Goal: Information Seeking & Learning: Learn about a topic

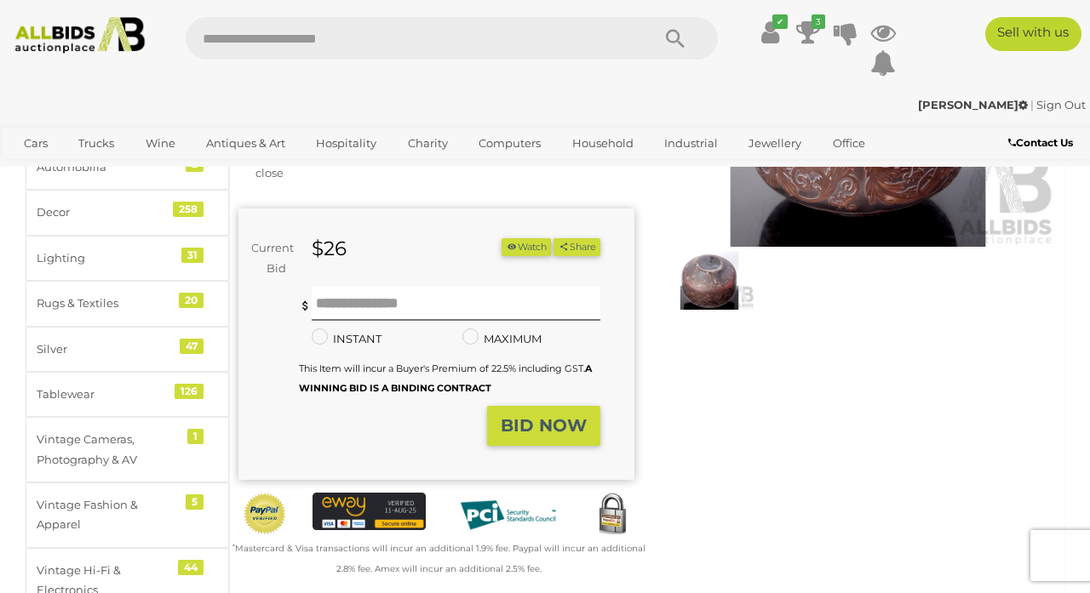
scroll to position [220, 0]
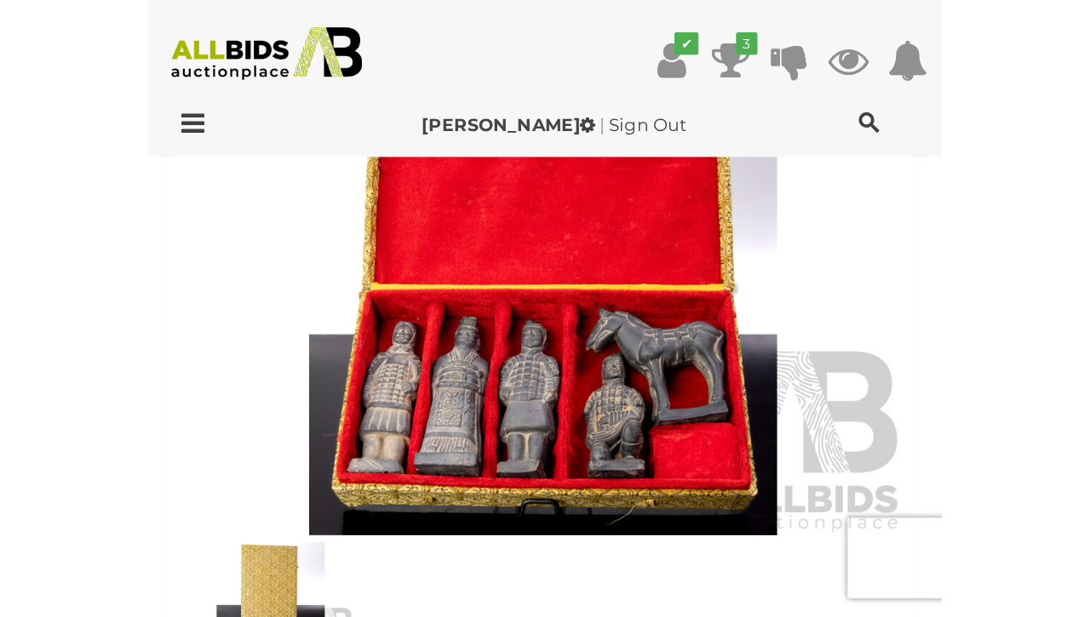
scroll to position [760, 0]
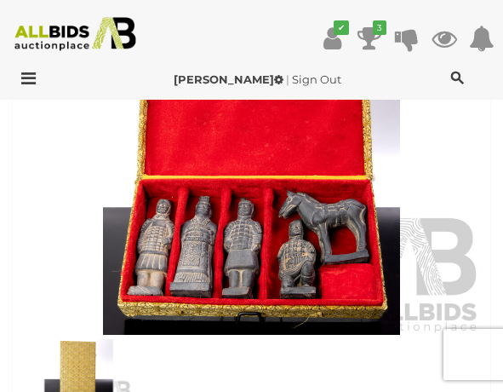
click at [267, 220] on img at bounding box center [251, 185] width 461 height 297
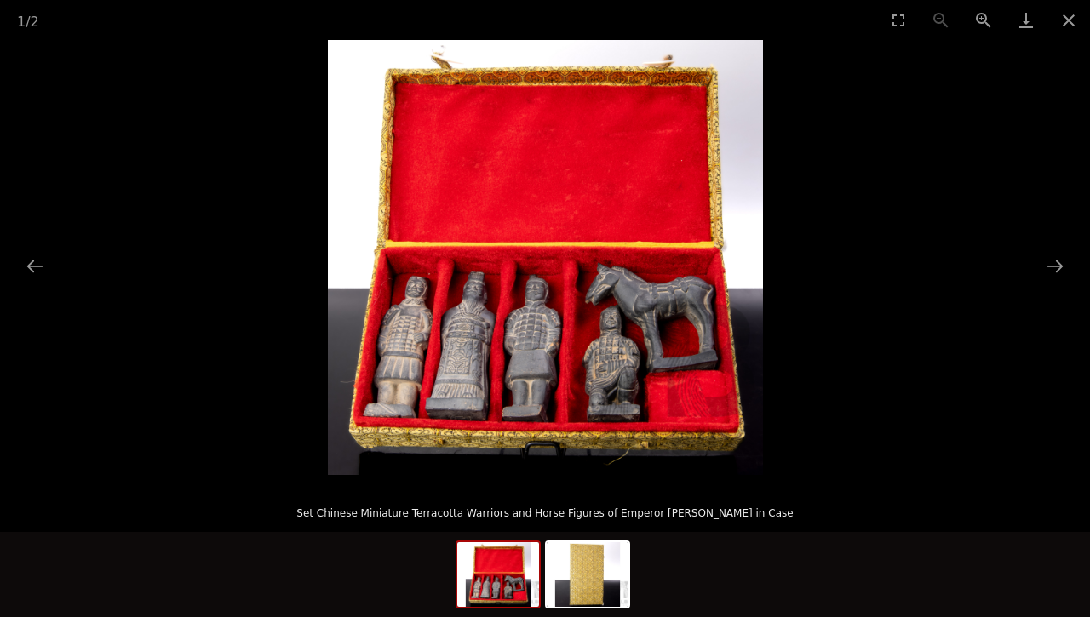
click at [180, 239] on picture at bounding box center [545, 257] width 1090 height 435
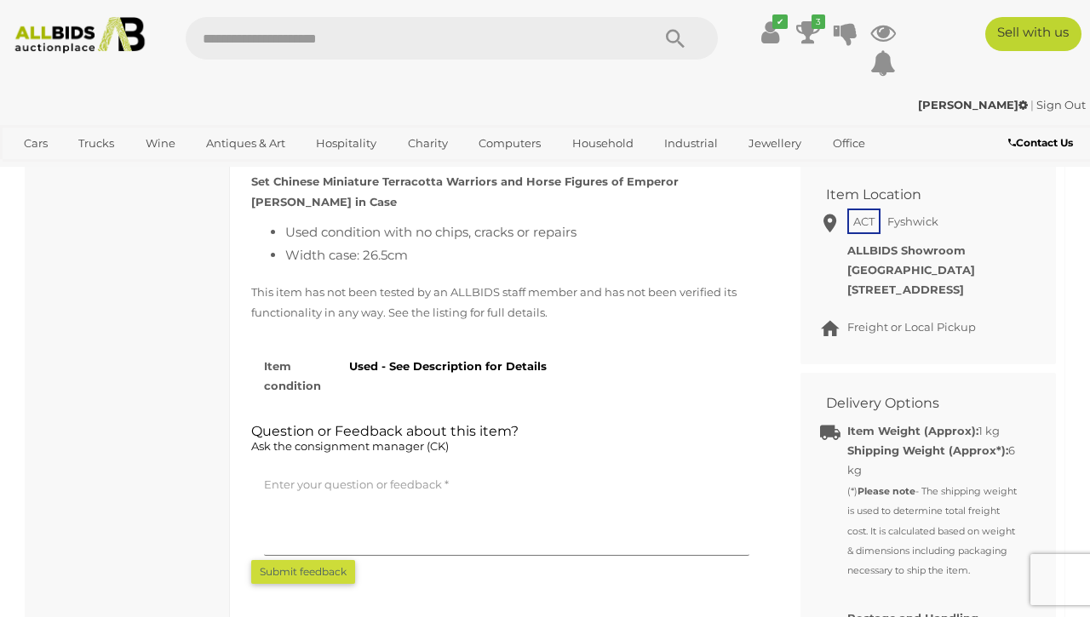
click at [180, 239] on picture at bounding box center [545, 257] width 1090 height 435
click at [306, 388] on div "DESCRIPTION BID HISTORY INSPECTION Item Details Set Chinese Miniature Terracott…" at bounding box center [507, 334] width 562 height 500
click at [352, 283] on p "This item has not been tested by an ALLBIDS staff member and has not been verif…" at bounding box center [506, 303] width 511 height 40
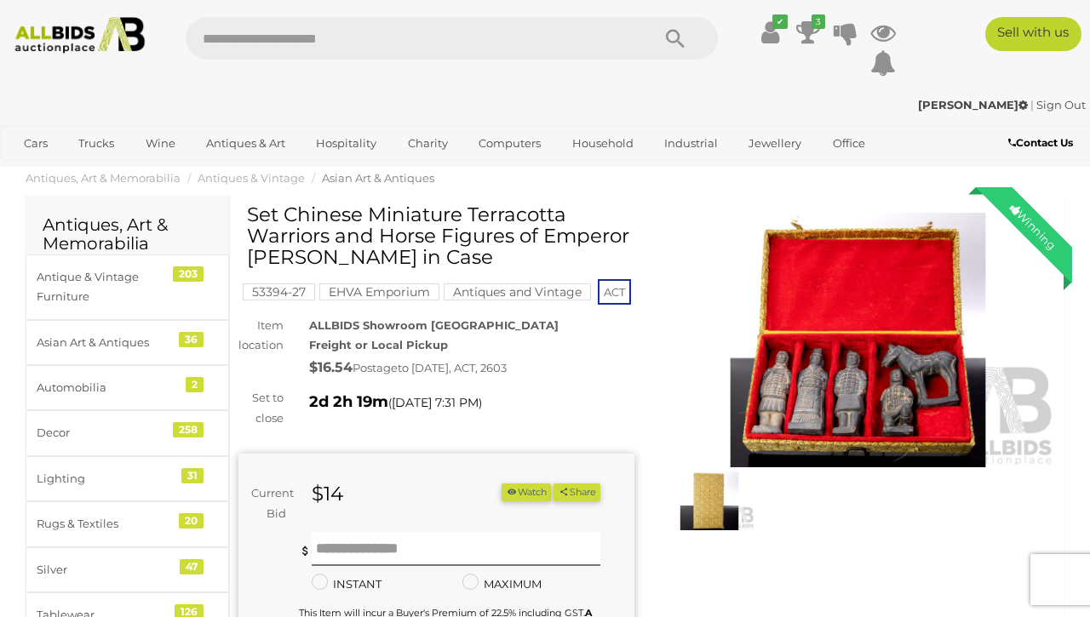
click at [502, 391] on img at bounding box center [858, 340] width 396 height 255
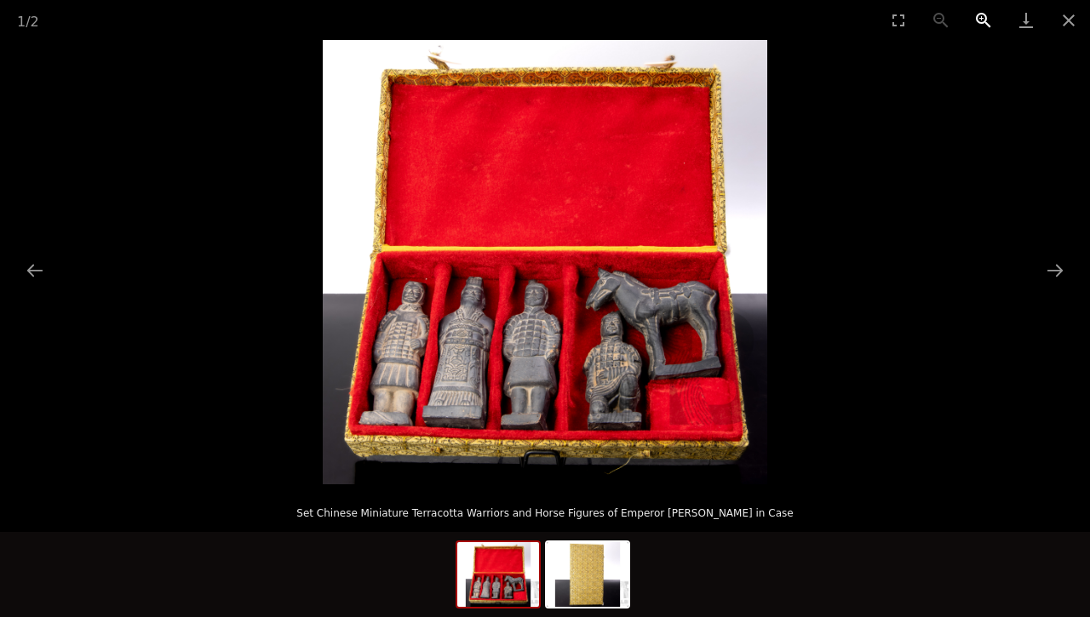
click at [502, 17] on button "Zoom in" at bounding box center [983, 20] width 43 height 40
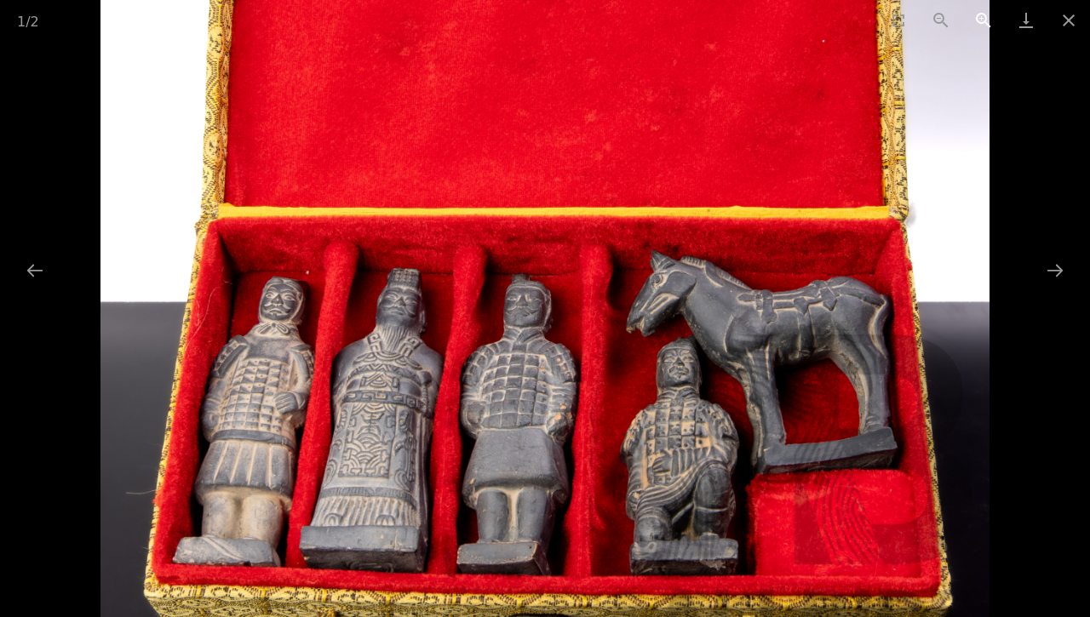
scroll to position [29, 0]
click at [502, 20] on button "Close gallery" at bounding box center [1068, 20] width 43 height 40
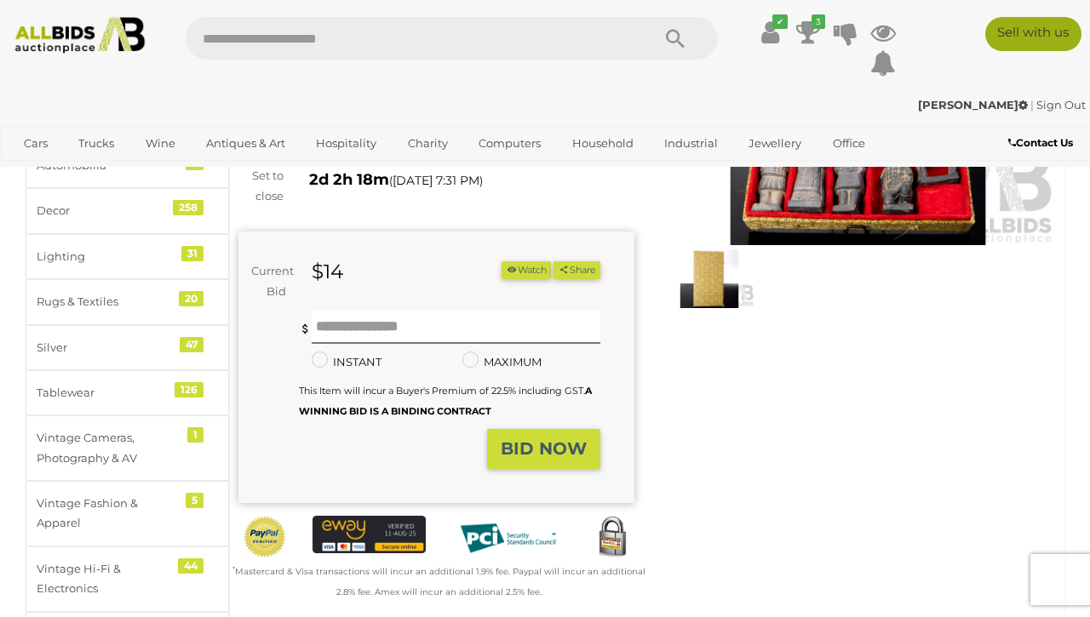
scroll to position [228, 0]
